Goal: Subscribe to service/newsletter

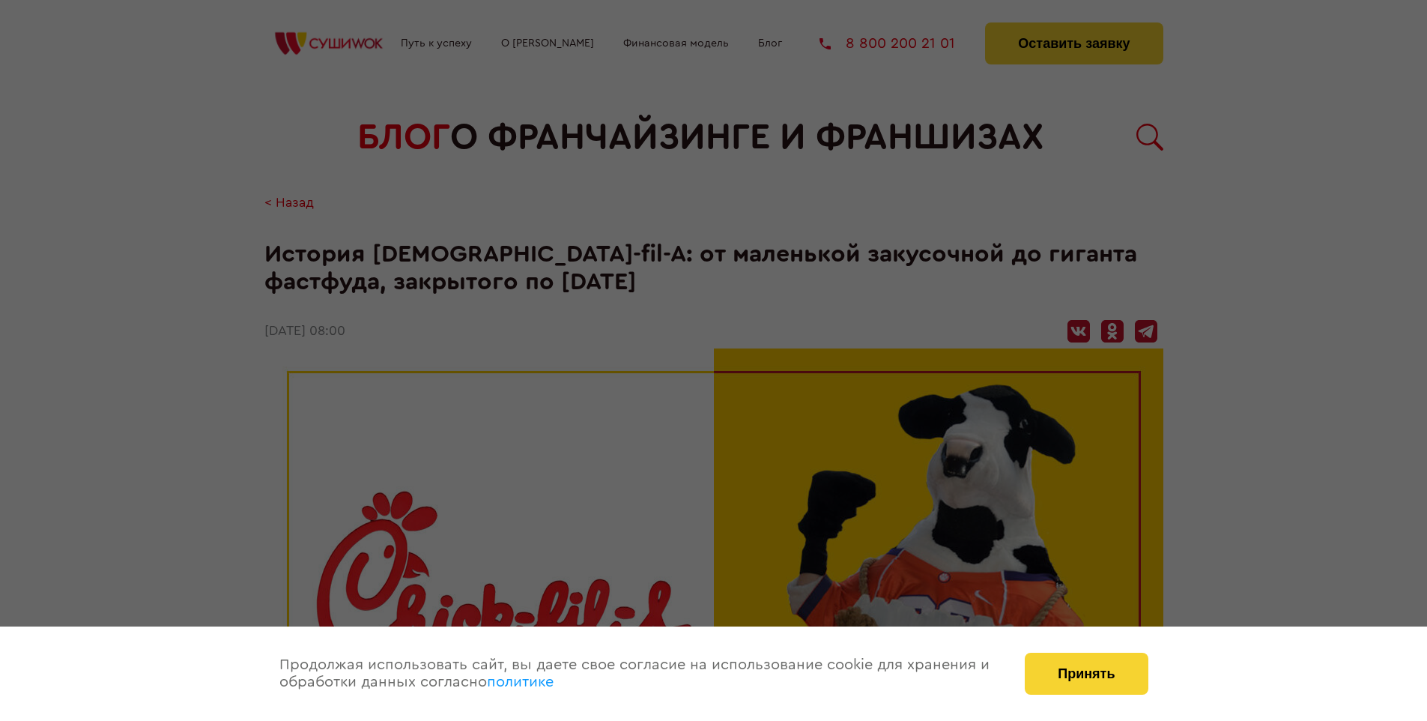
scroll to position [2879, 0]
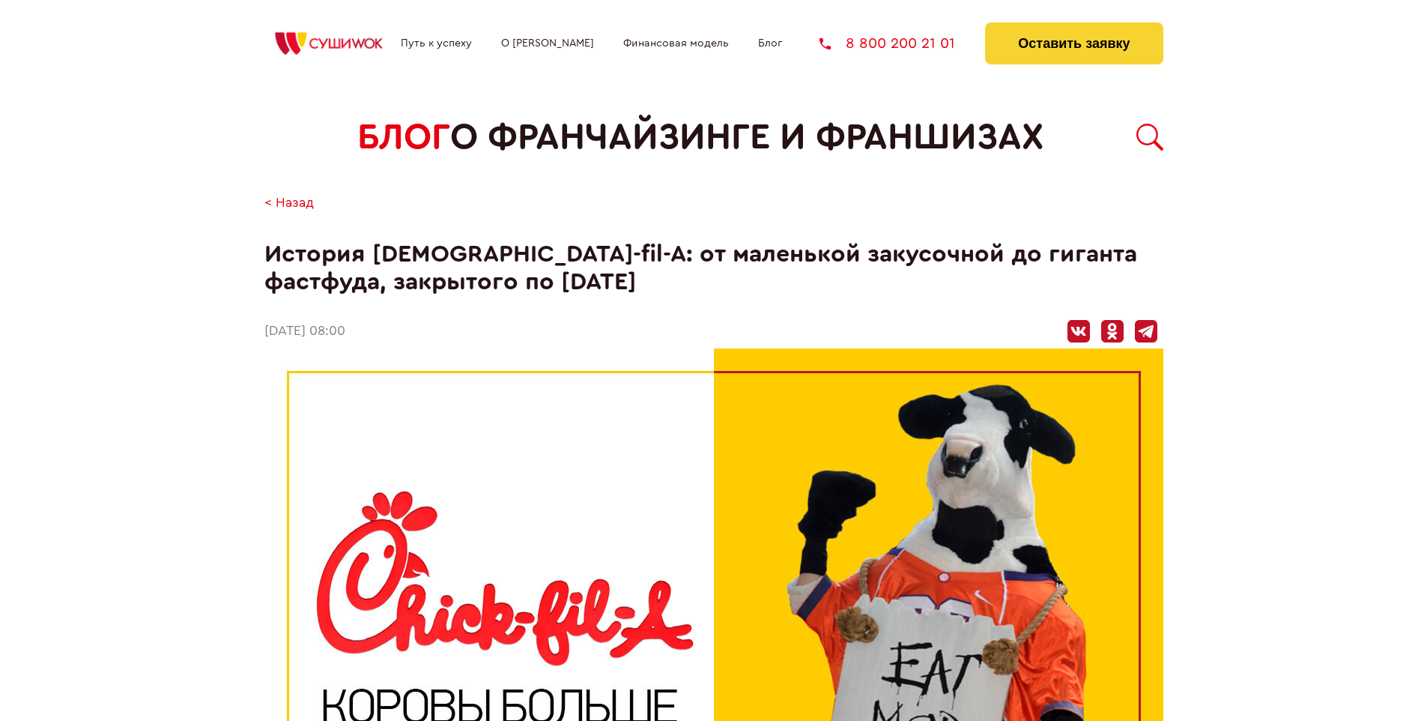
scroll to position [2879, 0]
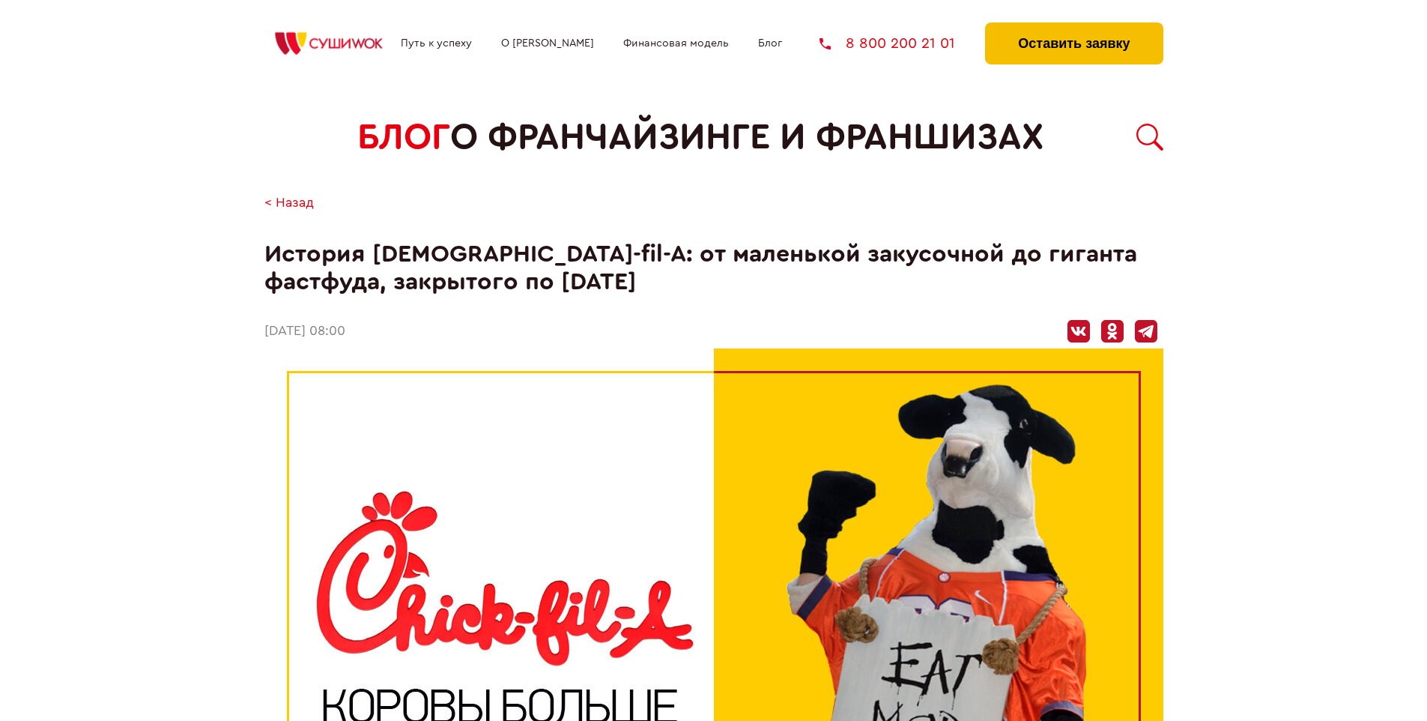
click at [1073, 26] on button "Оставить заявку" at bounding box center [1074, 43] width 178 height 42
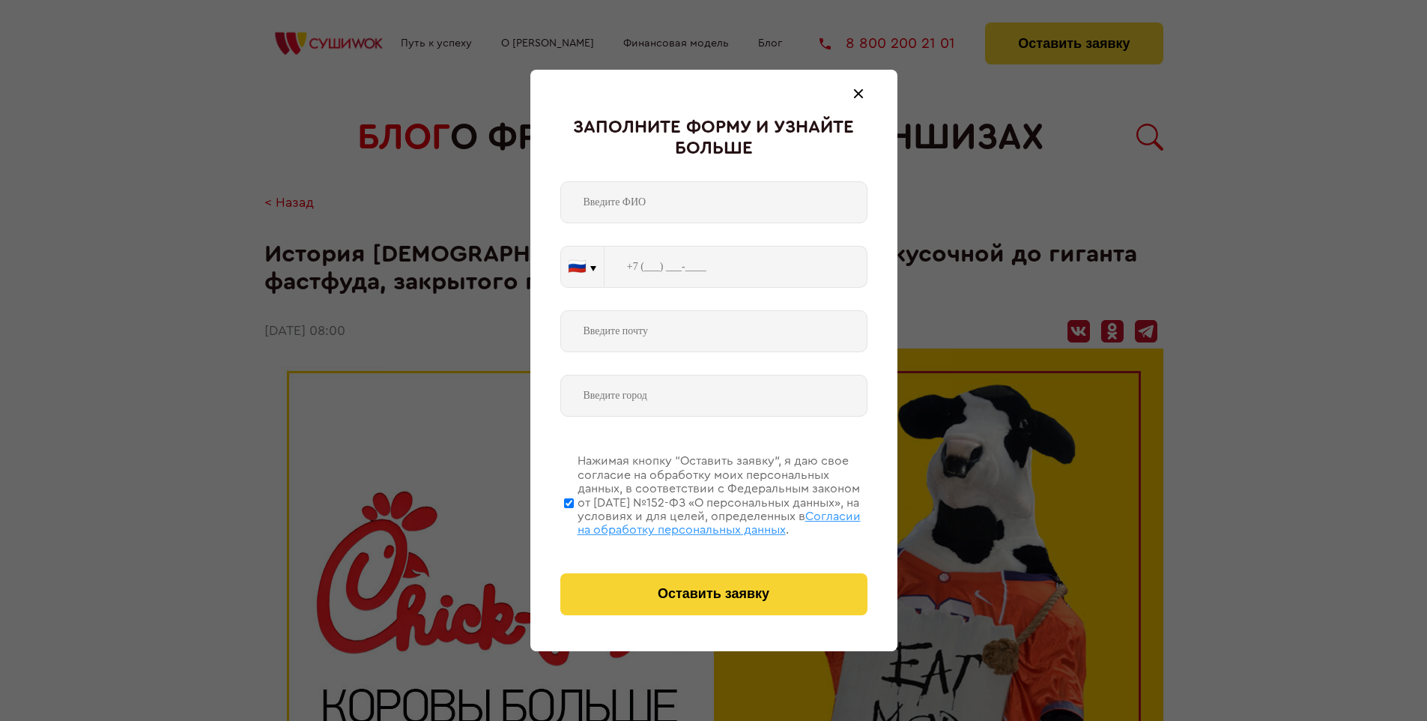
click at [694, 521] on span "Согласии на обработку персональных данных" at bounding box center [718, 522] width 283 height 25
click at [574, 521] on input "Нажимая кнопку “Оставить заявку”, я даю свое согласие на обработку моих персона…" at bounding box center [569, 503] width 10 height 120
checkbox input "false"
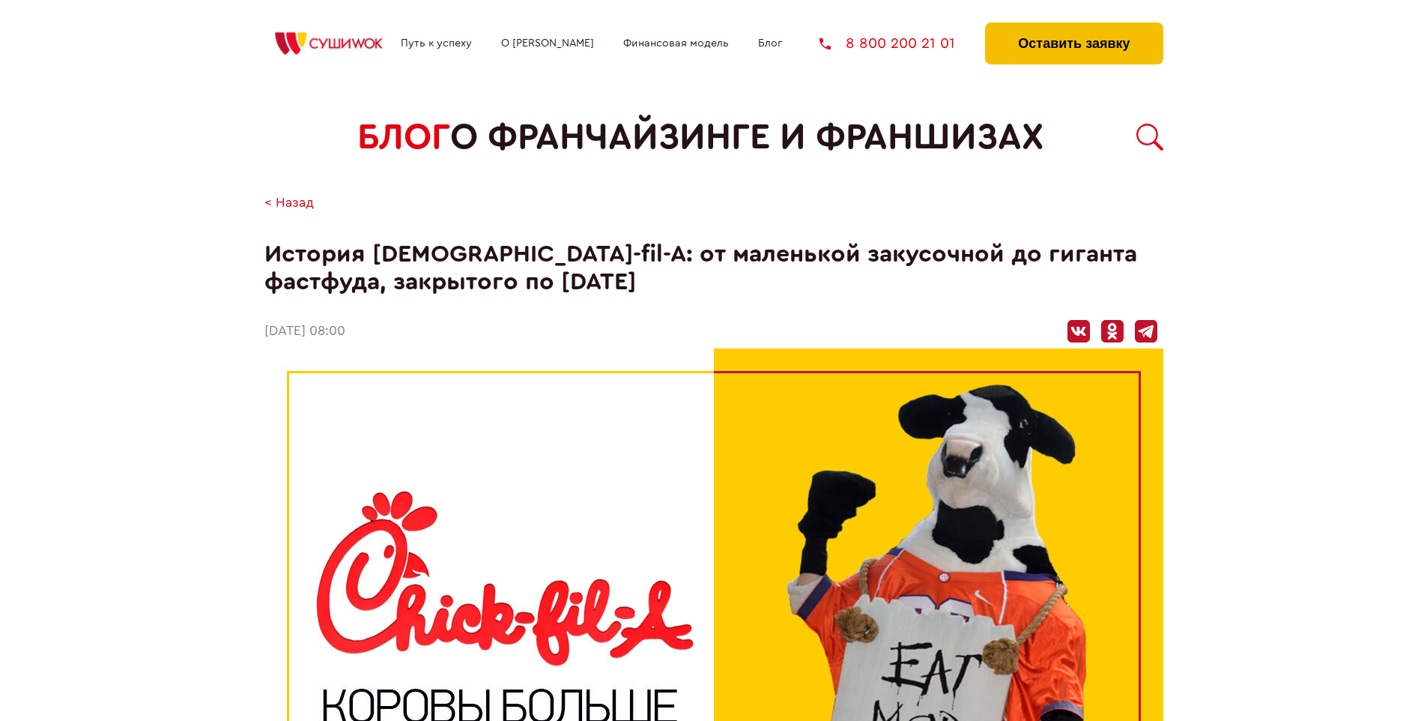
click at [1073, 26] on button "Оставить заявку" at bounding box center [1074, 43] width 178 height 42
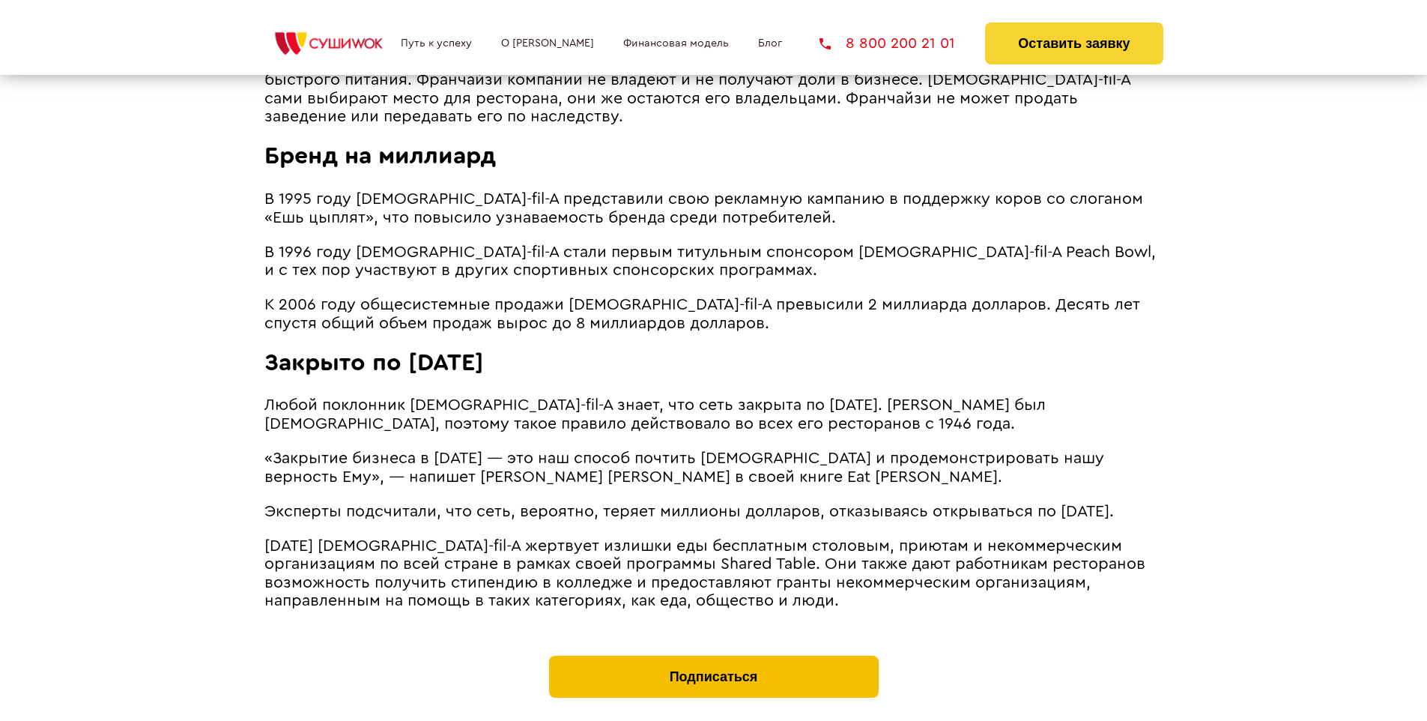
click at [713, 655] on button "Подписаться" at bounding box center [714, 676] width 330 height 42
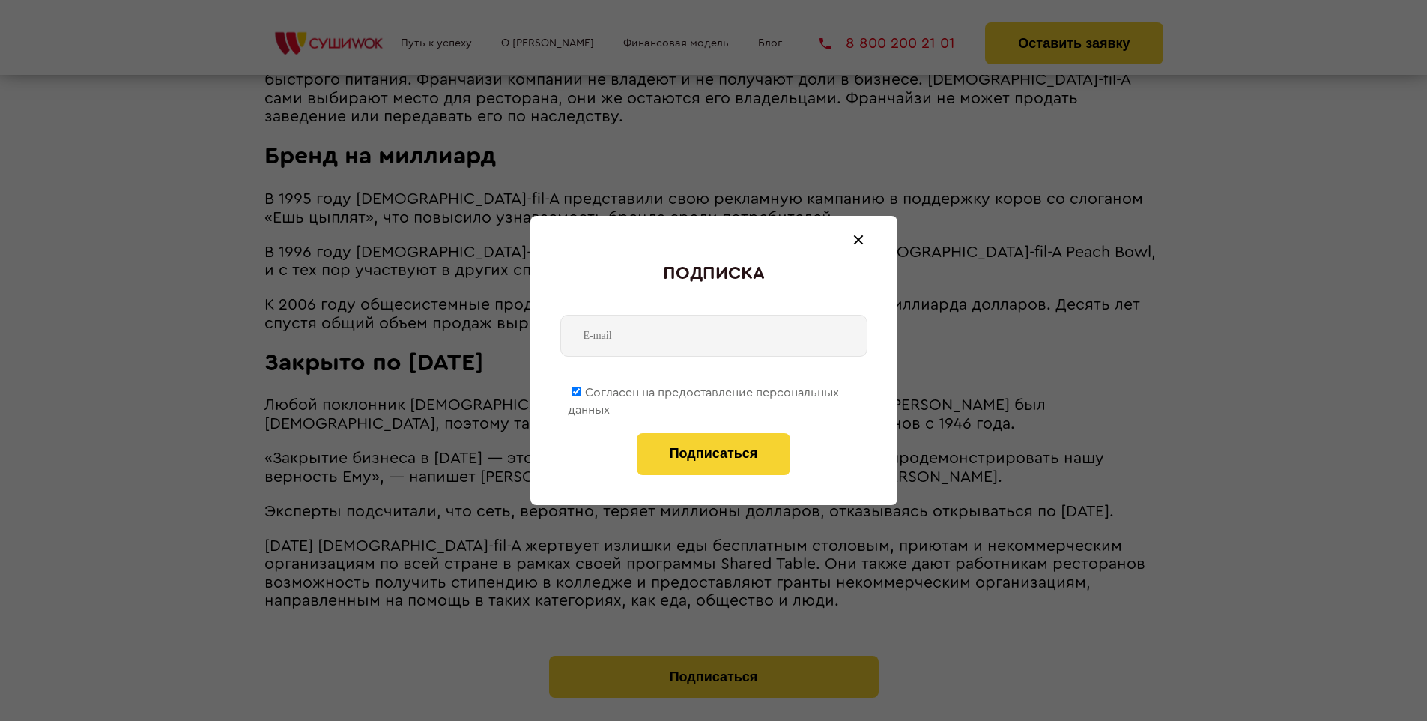
click at [704, 389] on span "Согласен на предоставление персональных данных" at bounding box center [703, 400] width 271 height 29
click at [581, 389] on input "Согласен на предоставление персональных данных" at bounding box center [577, 391] width 10 height 10
checkbox input "false"
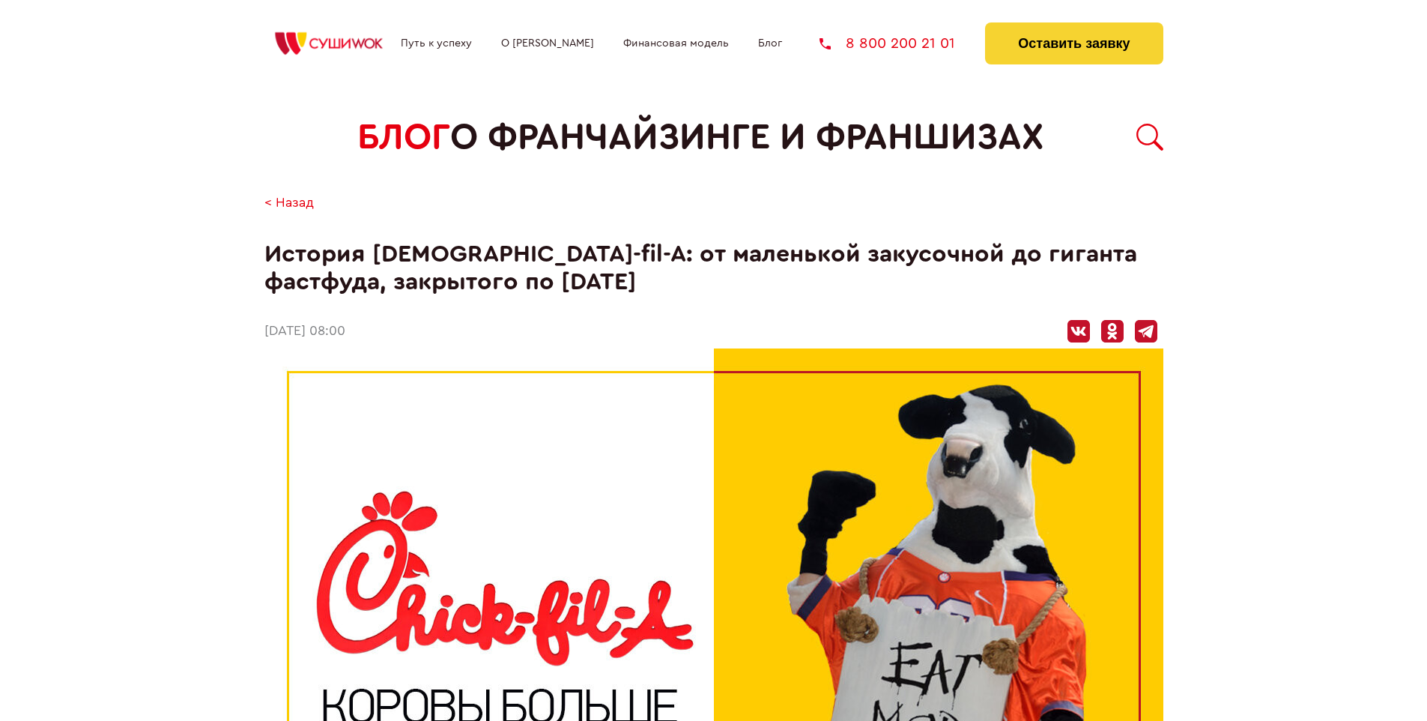
scroll to position [2879, 0]
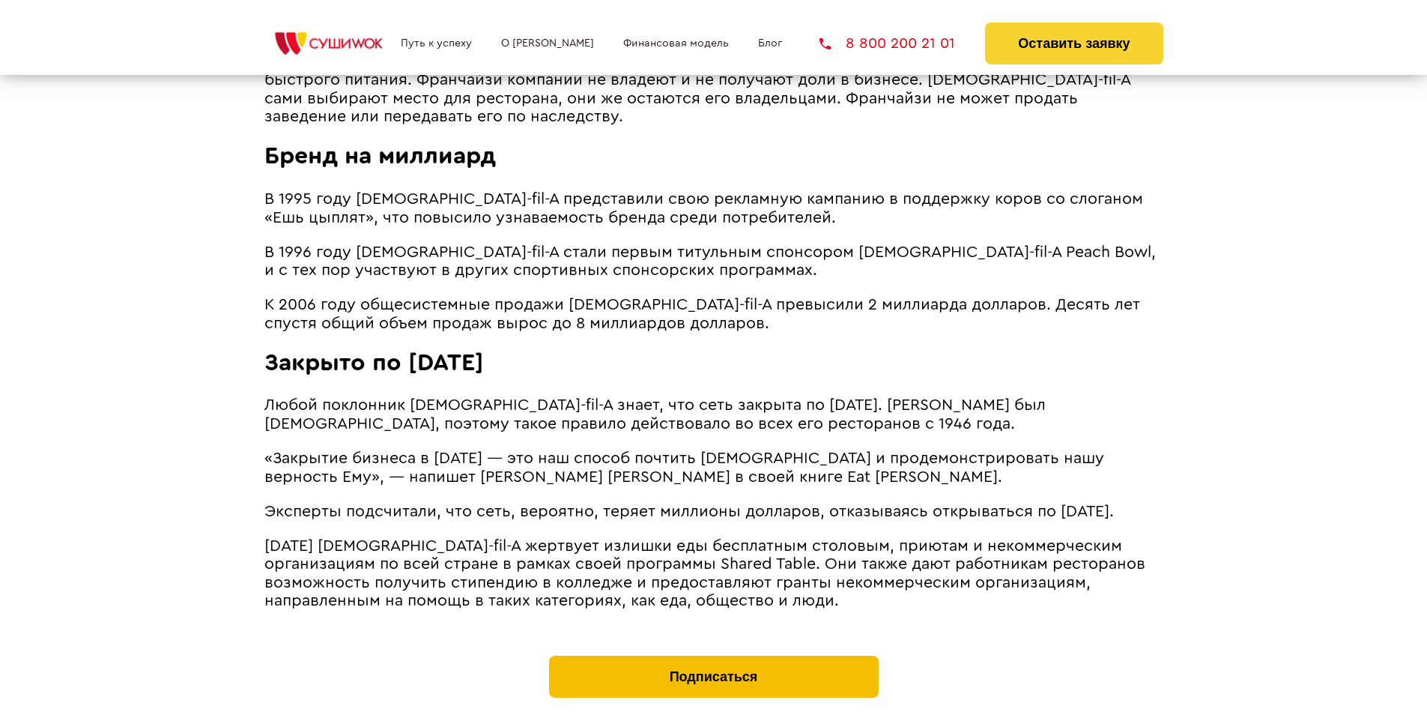
click at [713, 655] on button "Подписаться" at bounding box center [714, 676] width 330 height 42
